Goal: Communication & Community: Connect with others

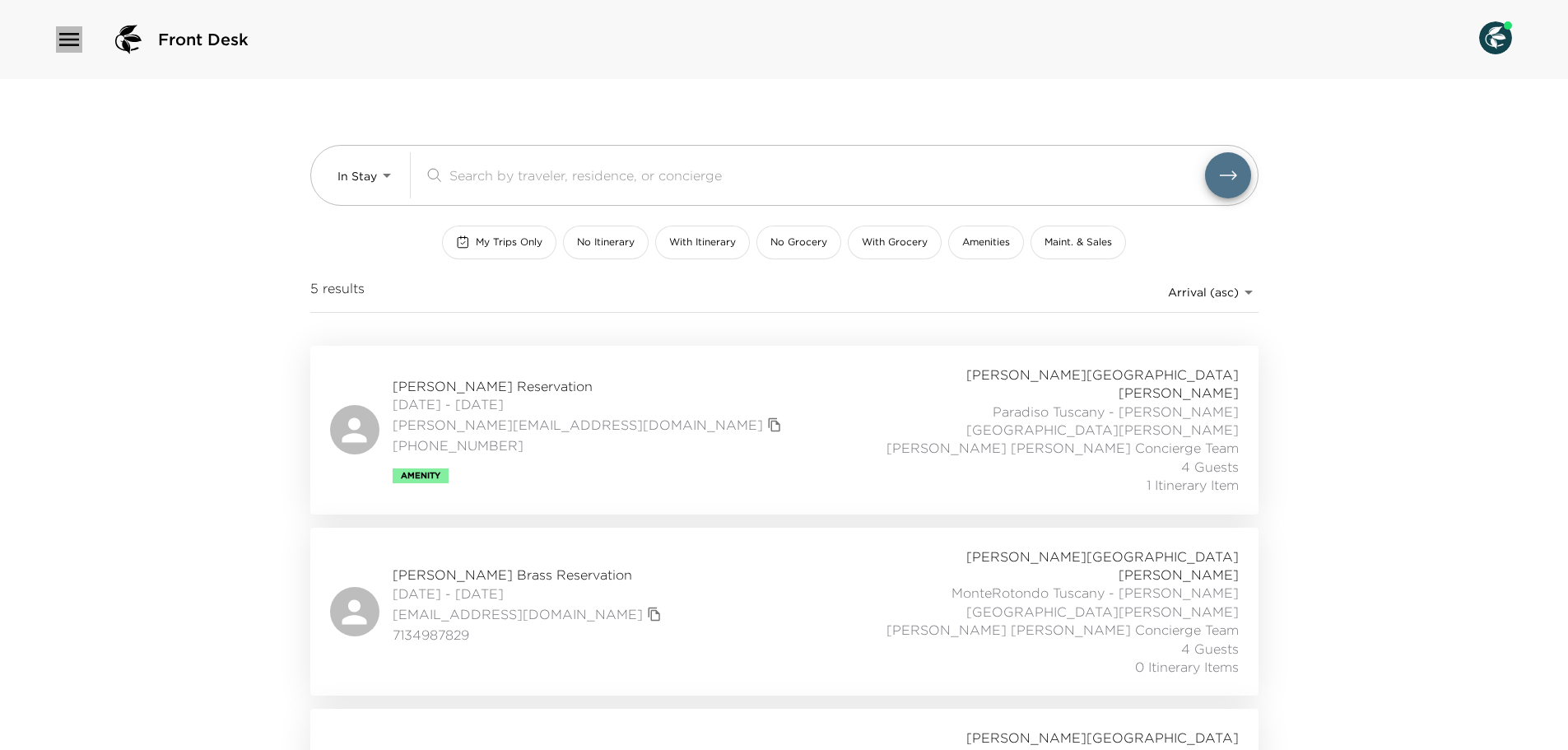
click at [76, 47] on icon "button" at bounding box center [69, 39] width 26 height 26
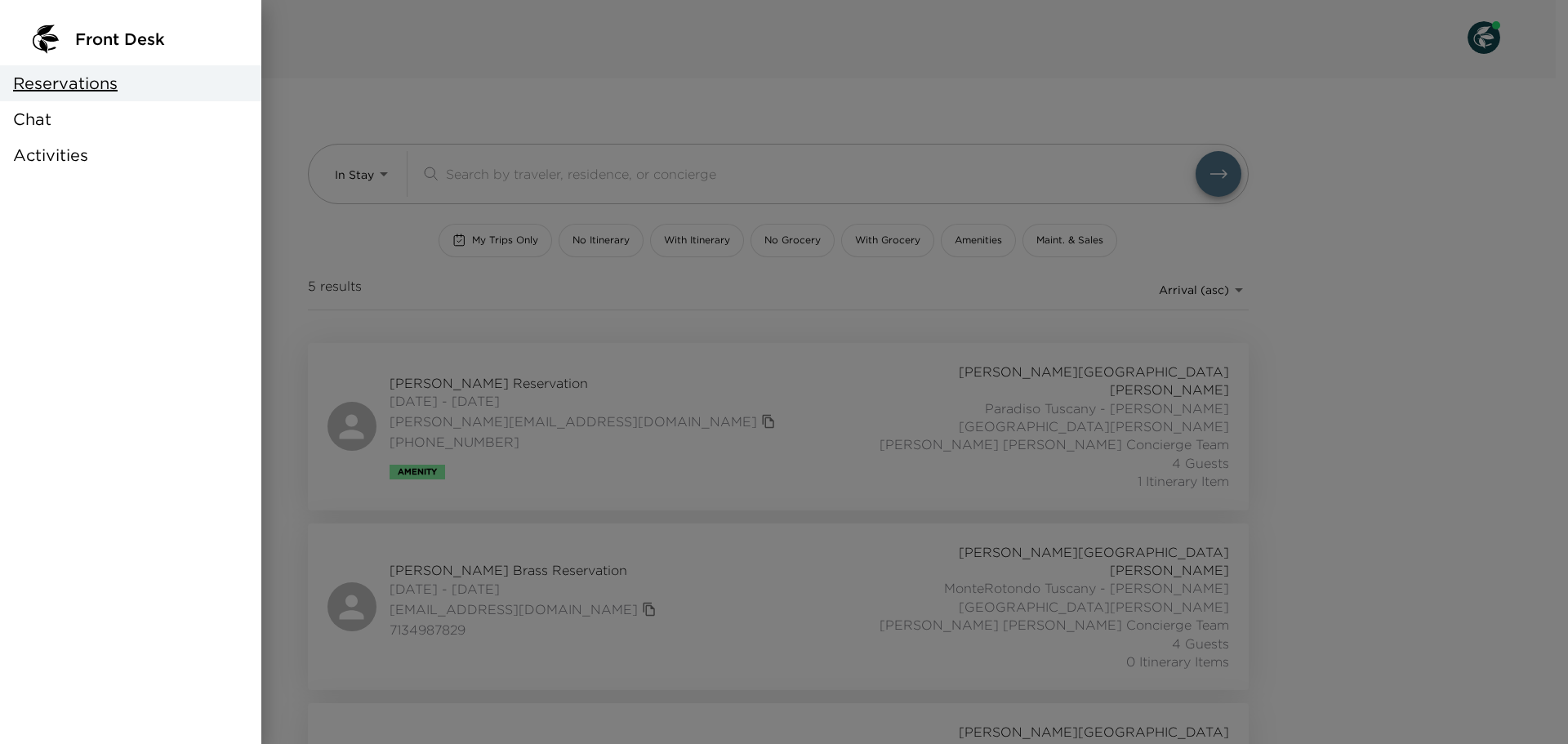
click at [87, 114] on div "Chat" at bounding box center [130, 119] width 261 height 36
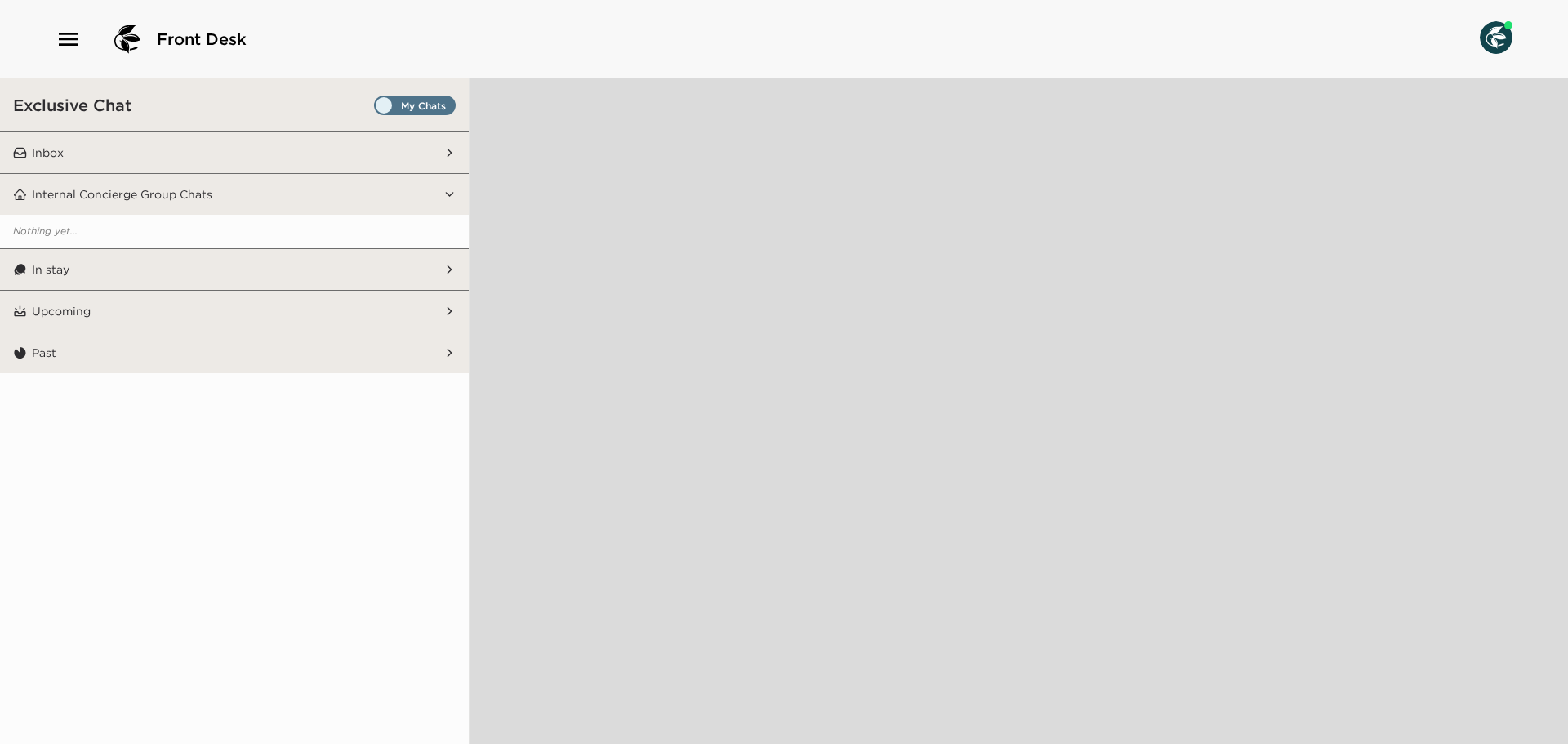
click at [416, 101] on span "Set all destinations" at bounding box center [415, 109] width 82 height 20
click at [378, 109] on input "Set all destinations" at bounding box center [378, 109] width 0 height 0
click at [361, 156] on button "Inbox" at bounding box center [235, 152] width 417 height 41
